Goal: Task Accomplishment & Management: Use online tool/utility

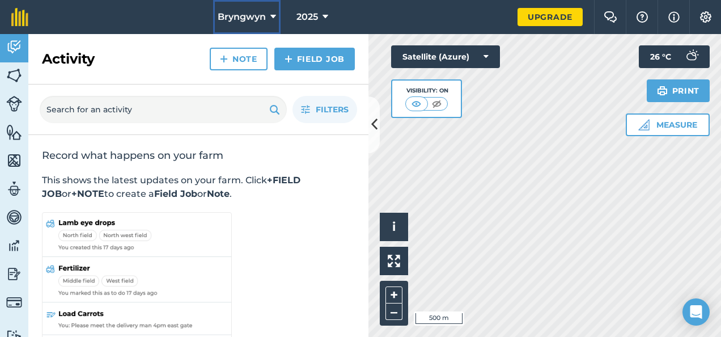
click at [273, 18] on icon at bounding box center [273, 17] width 6 height 14
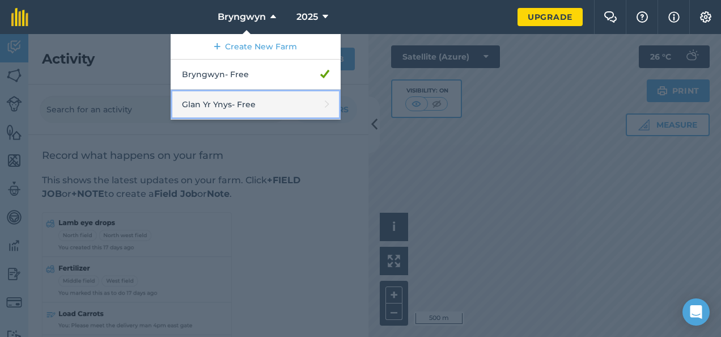
click at [256, 106] on link "Glan Yr [GEOGRAPHIC_DATA]" at bounding box center [256, 105] width 170 height 30
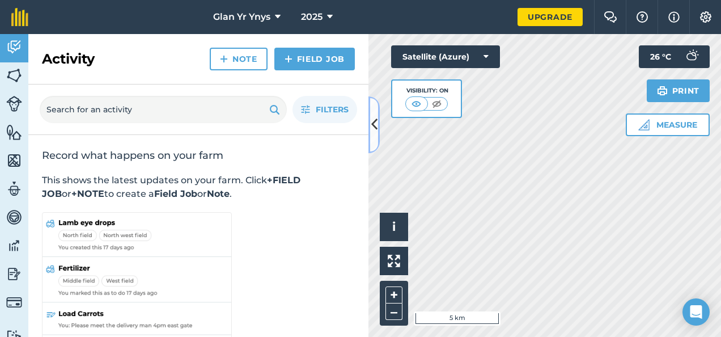
click at [376, 130] on icon at bounding box center [374, 125] width 6 height 20
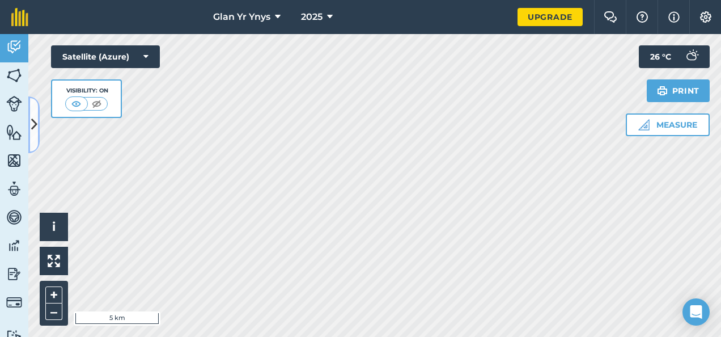
click at [34, 133] on icon at bounding box center [34, 125] width 6 height 20
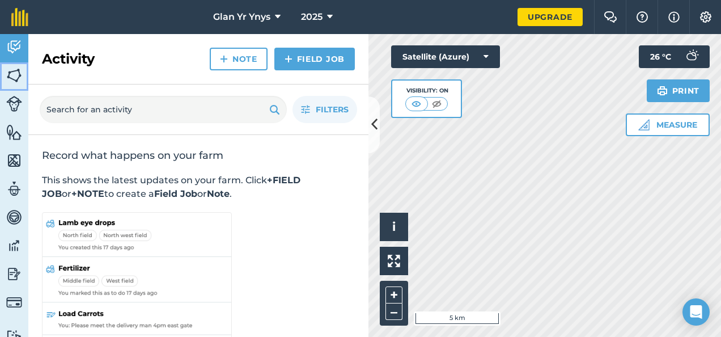
click at [16, 71] on img at bounding box center [14, 75] width 16 height 17
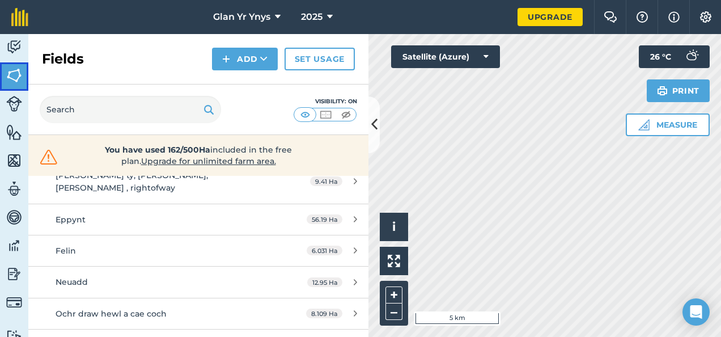
scroll to position [317, 0]
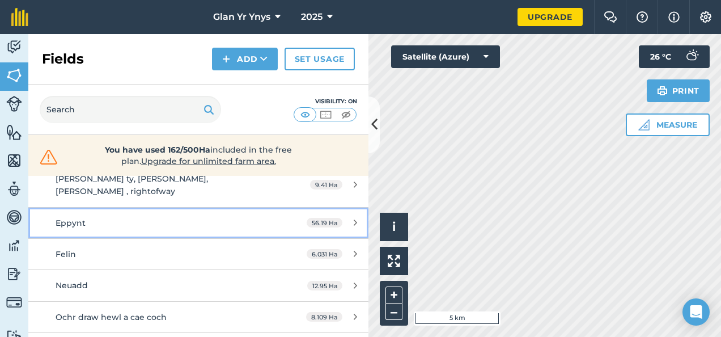
click at [354, 218] on icon at bounding box center [355, 222] width 3 height 9
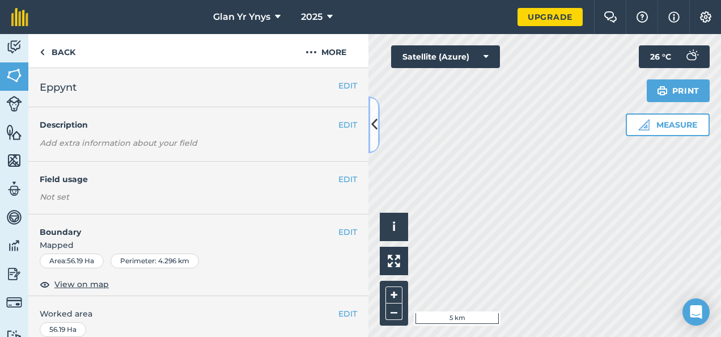
click at [379, 120] on button at bounding box center [374, 124] width 11 height 57
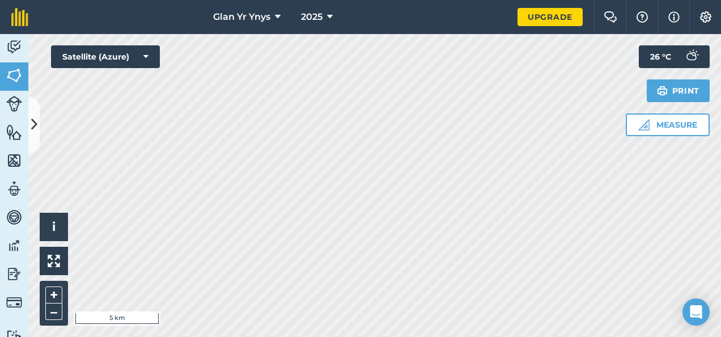
click at [380, 336] on html "Glan Yr Ynys 2025 Upgrade Farm Chat Help Info Settings Map printing is not avai…" at bounding box center [360, 168] width 721 height 337
click at [54, 307] on button "–" at bounding box center [53, 311] width 17 height 16
click at [55, 291] on button "+" at bounding box center [53, 294] width 17 height 17
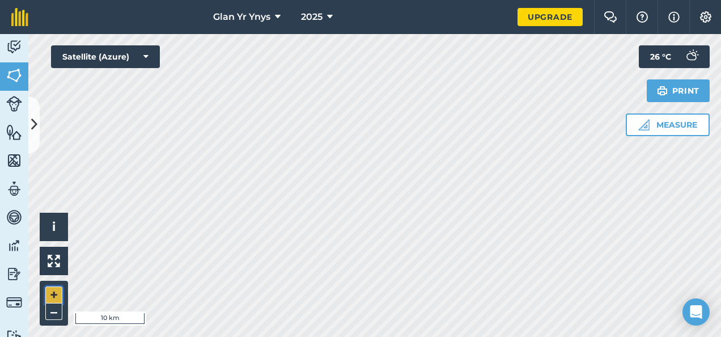
click at [55, 291] on button "+" at bounding box center [53, 294] width 17 height 17
click at [50, 294] on button "+" at bounding box center [53, 294] width 17 height 17
click at [52, 291] on button "+" at bounding box center [53, 294] width 17 height 17
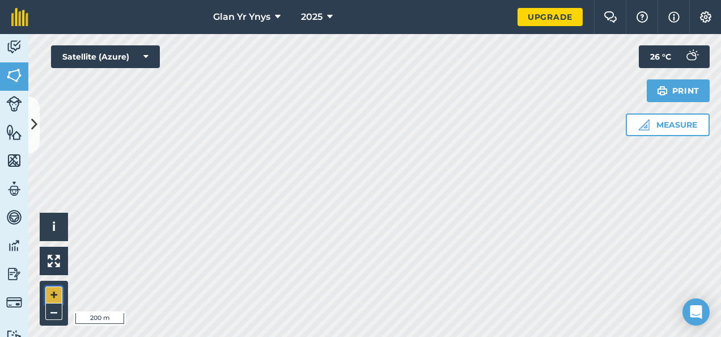
click at [52, 291] on button "+" at bounding box center [53, 294] width 17 height 17
click at [667, 125] on button "Measure" at bounding box center [668, 124] width 84 height 23
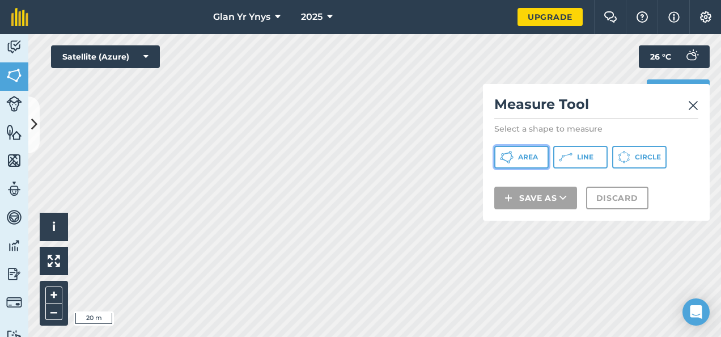
click at [522, 158] on span "Area" at bounding box center [528, 157] width 20 height 9
click at [534, 33] on div "Upgrade" at bounding box center [550, 17] width 65 height 34
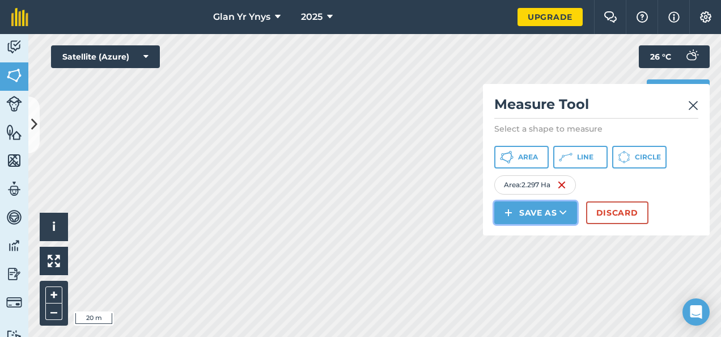
click at [527, 208] on button "Save as" at bounding box center [535, 212] width 83 height 23
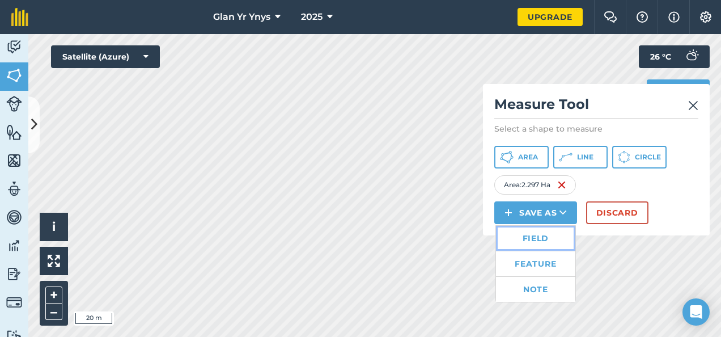
click at [541, 232] on link "Field" at bounding box center [535, 238] width 79 height 25
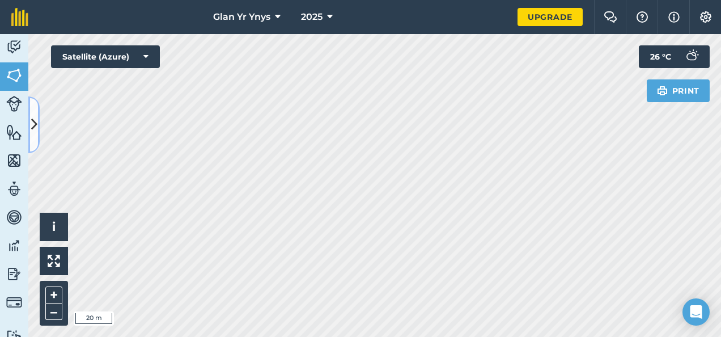
click at [31, 128] on icon at bounding box center [34, 125] width 6 height 20
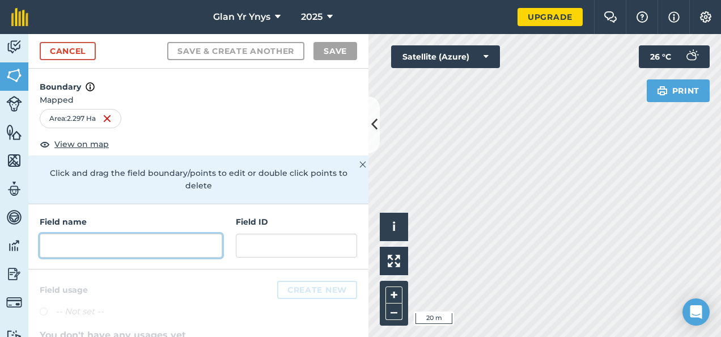
click at [74, 242] on input "text" at bounding box center [131, 246] width 183 height 24
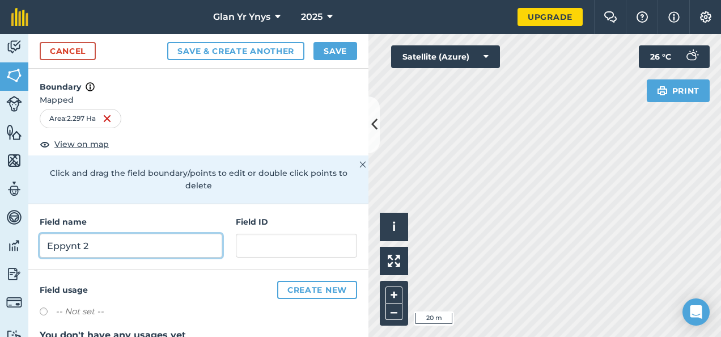
type input "Eppynt 2"
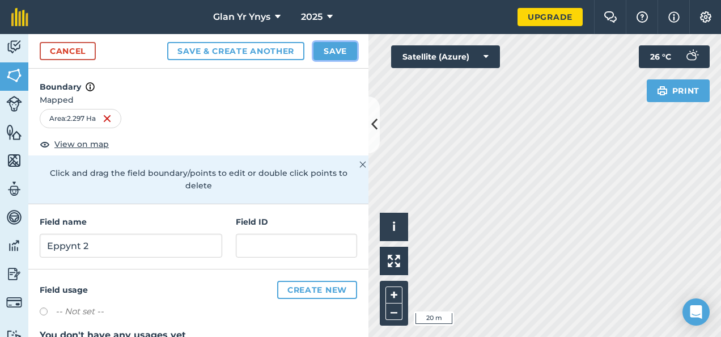
click at [320, 51] on button "Save" at bounding box center [336, 51] width 44 height 18
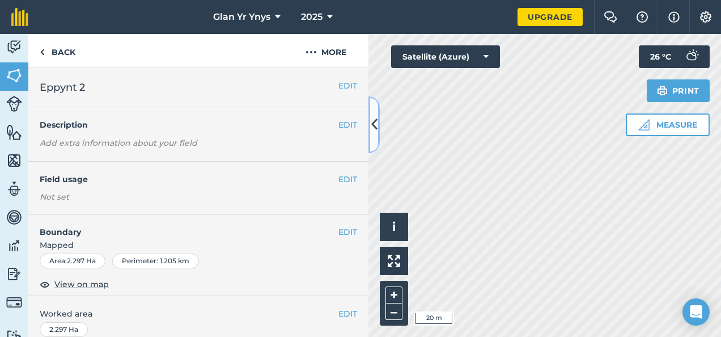
click at [376, 124] on icon at bounding box center [374, 125] width 6 height 20
